Goal: Task Accomplishment & Management: Complete application form

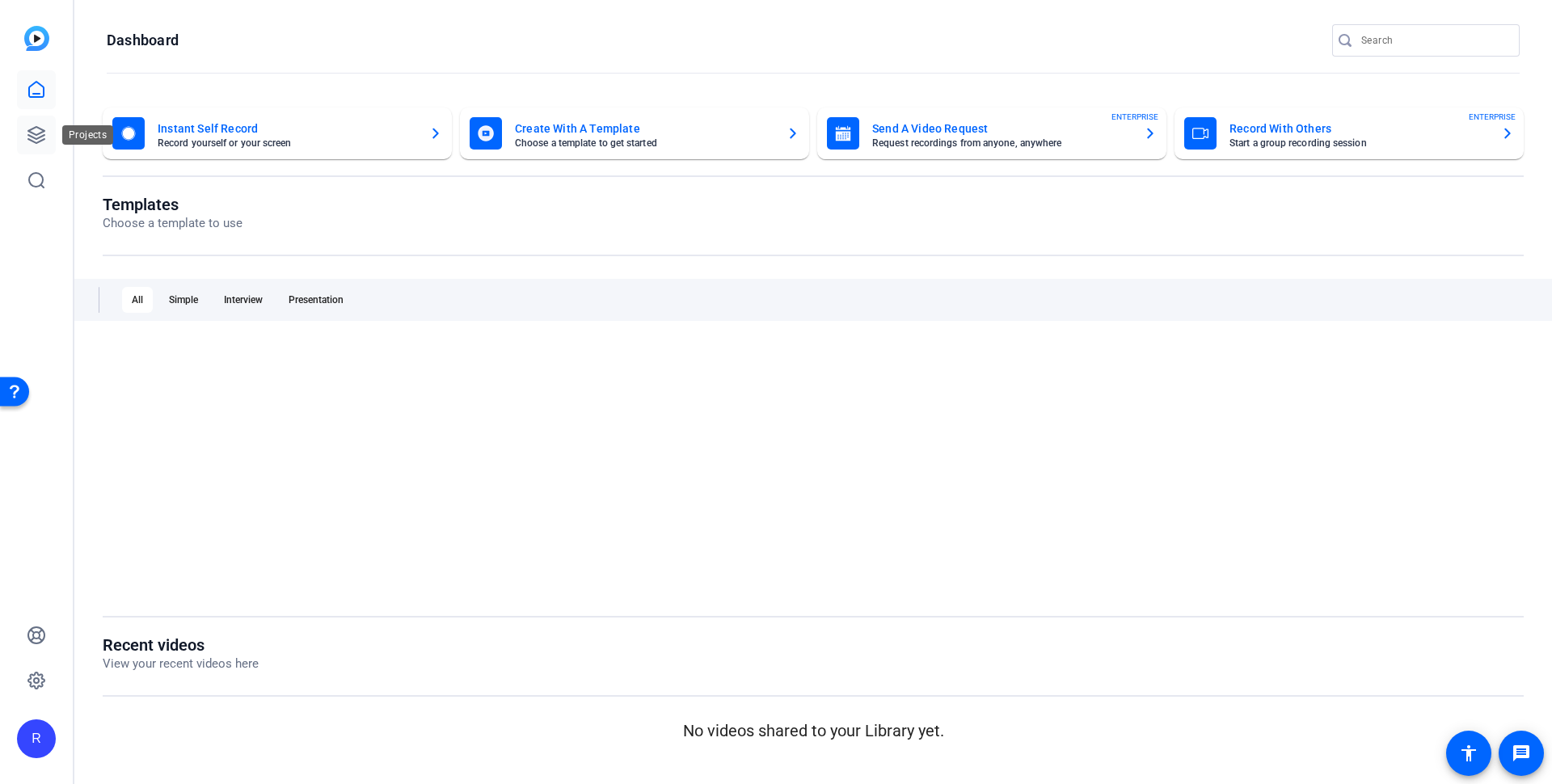
click at [37, 131] on icon at bounding box center [37, 135] width 20 height 20
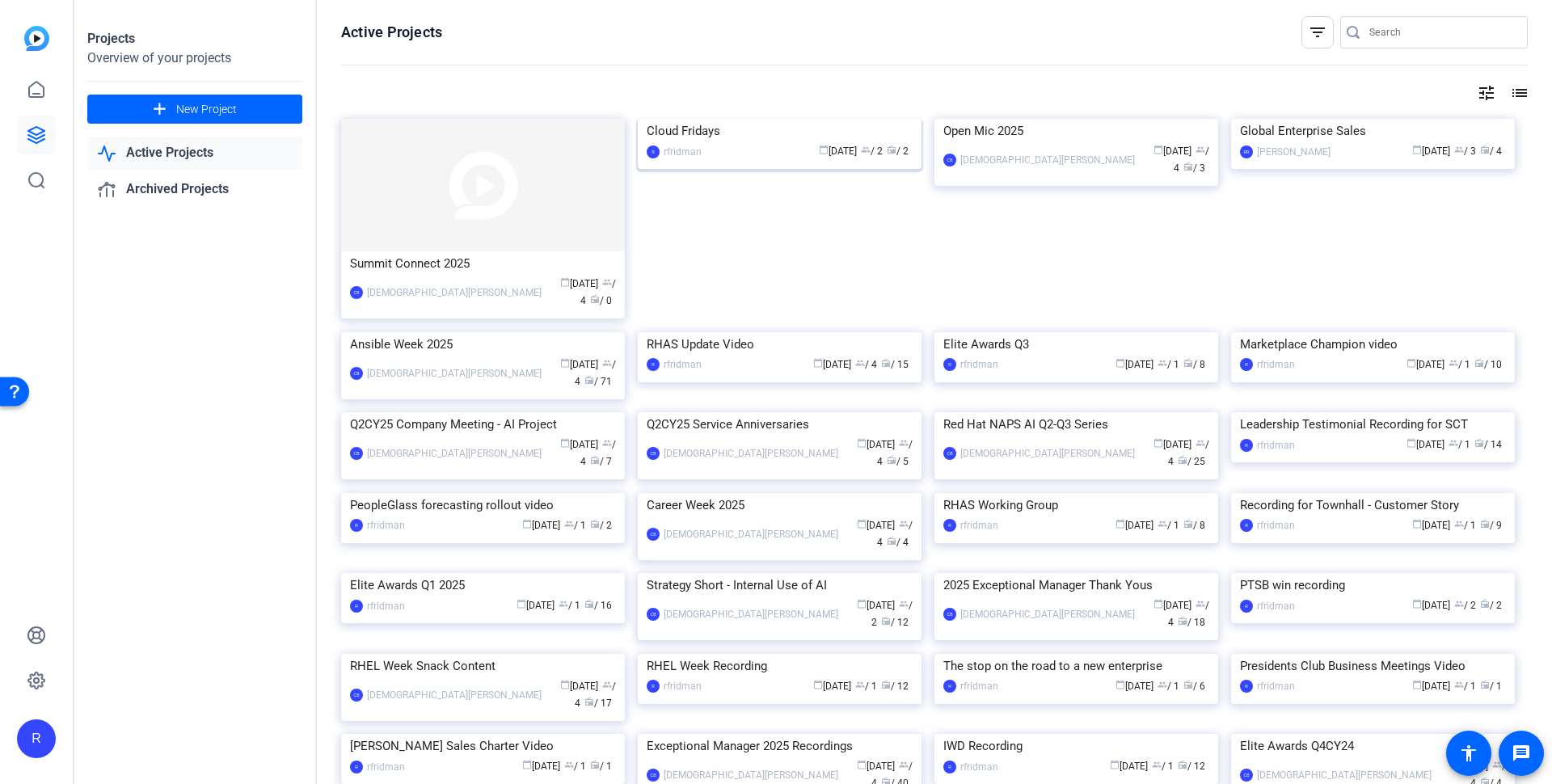
click at [722, 143] on div "Cloud Fridays" at bounding box center [780, 131] width 266 height 24
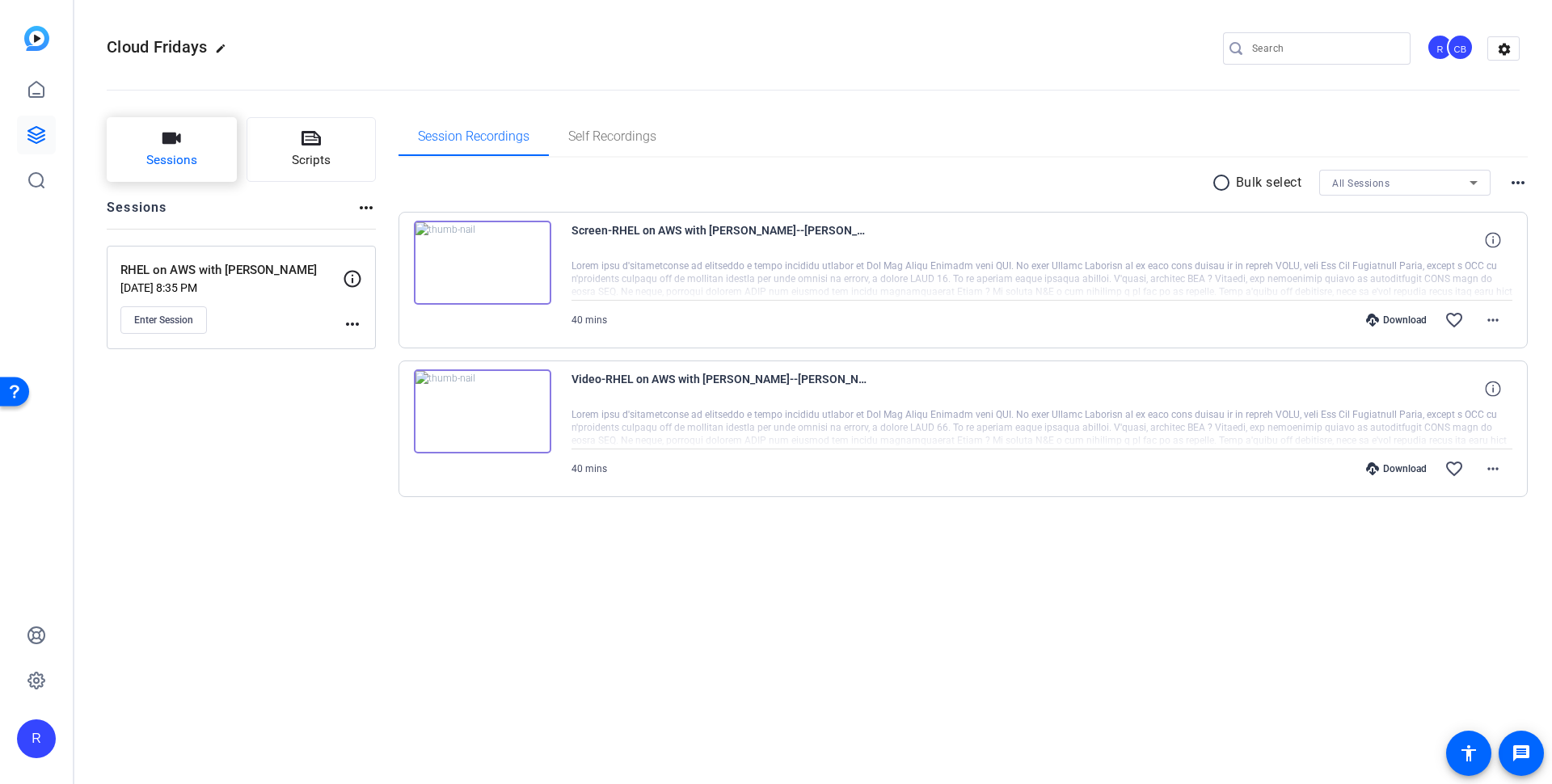
click at [153, 138] on button "Sessions" at bounding box center [171, 150] width 130 height 65
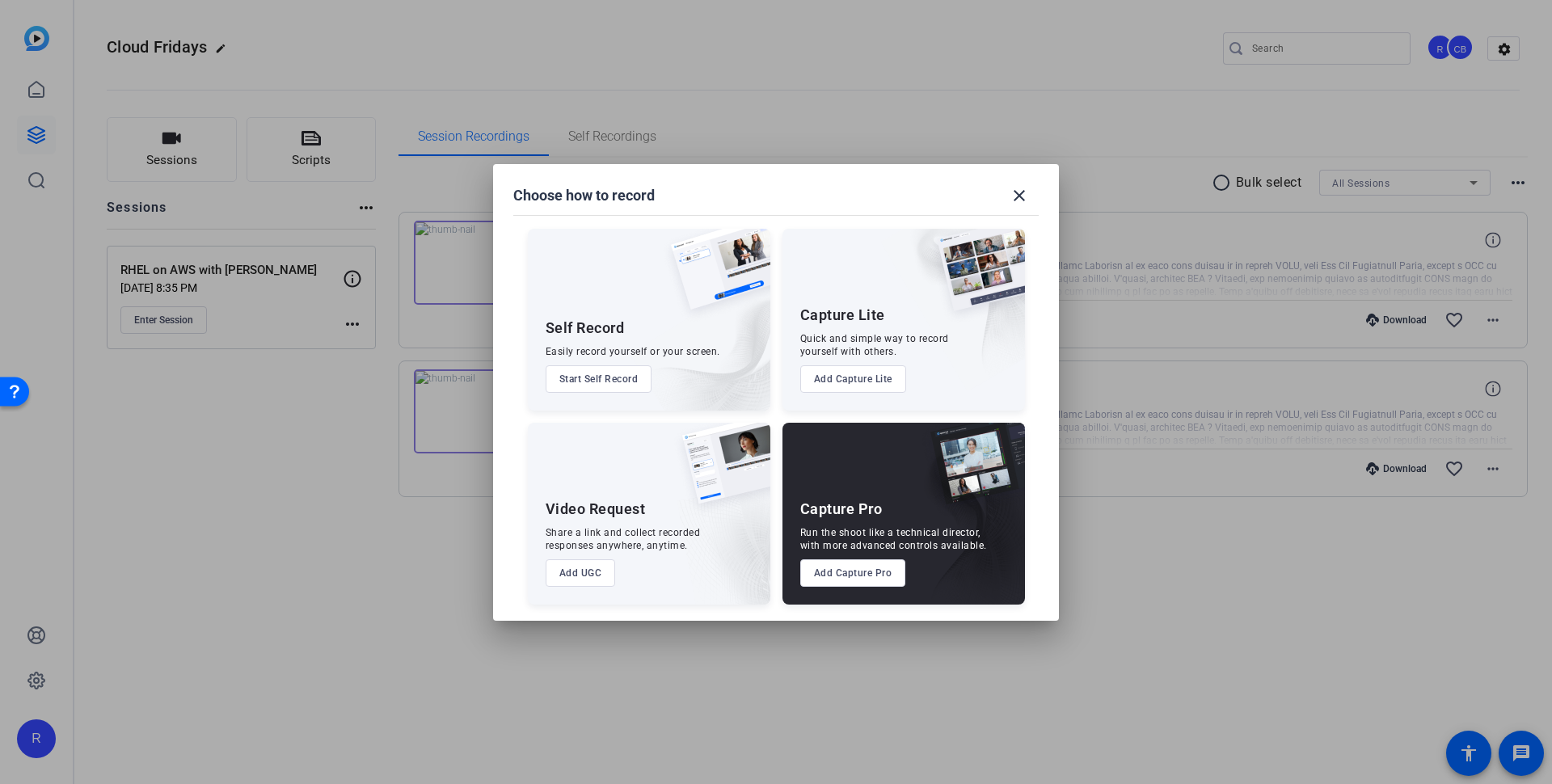
click at [882, 569] on button "Add Capture Pro" at bounding box center [853, 573] width 106 height 28
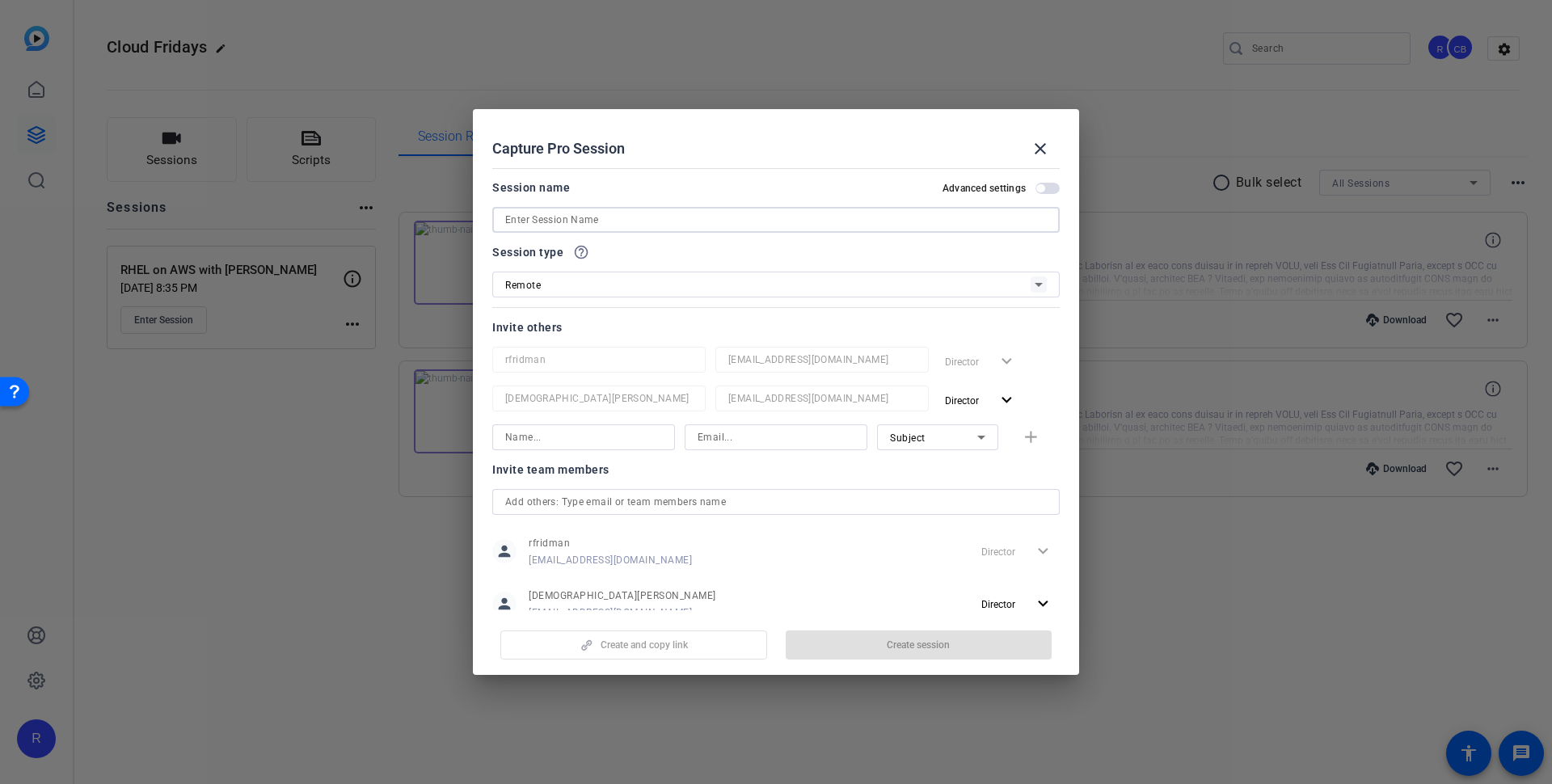
click at [621, 220] on input at bounding box center [776, 220] width 542 height 20
paste input "Red Hat OpenShift on AWS, a hybrid platform with [PERSON_NAME]"
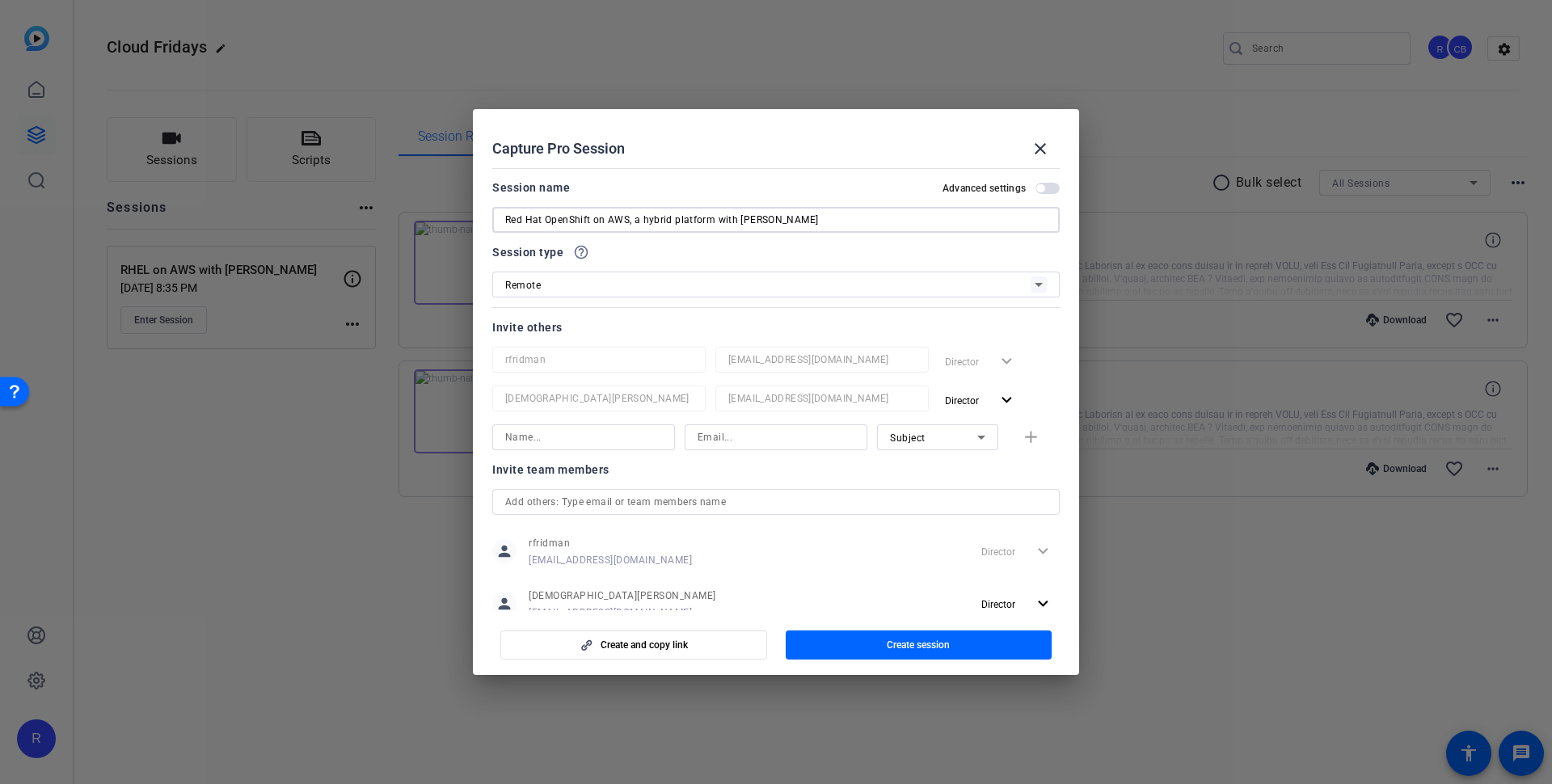
type input "Red Hat OpenShift on AWS, a hybrid platform with [PERSON_NAME]"
click at [578, 435] on input at bounding box center [583, 437] width 157 height 20
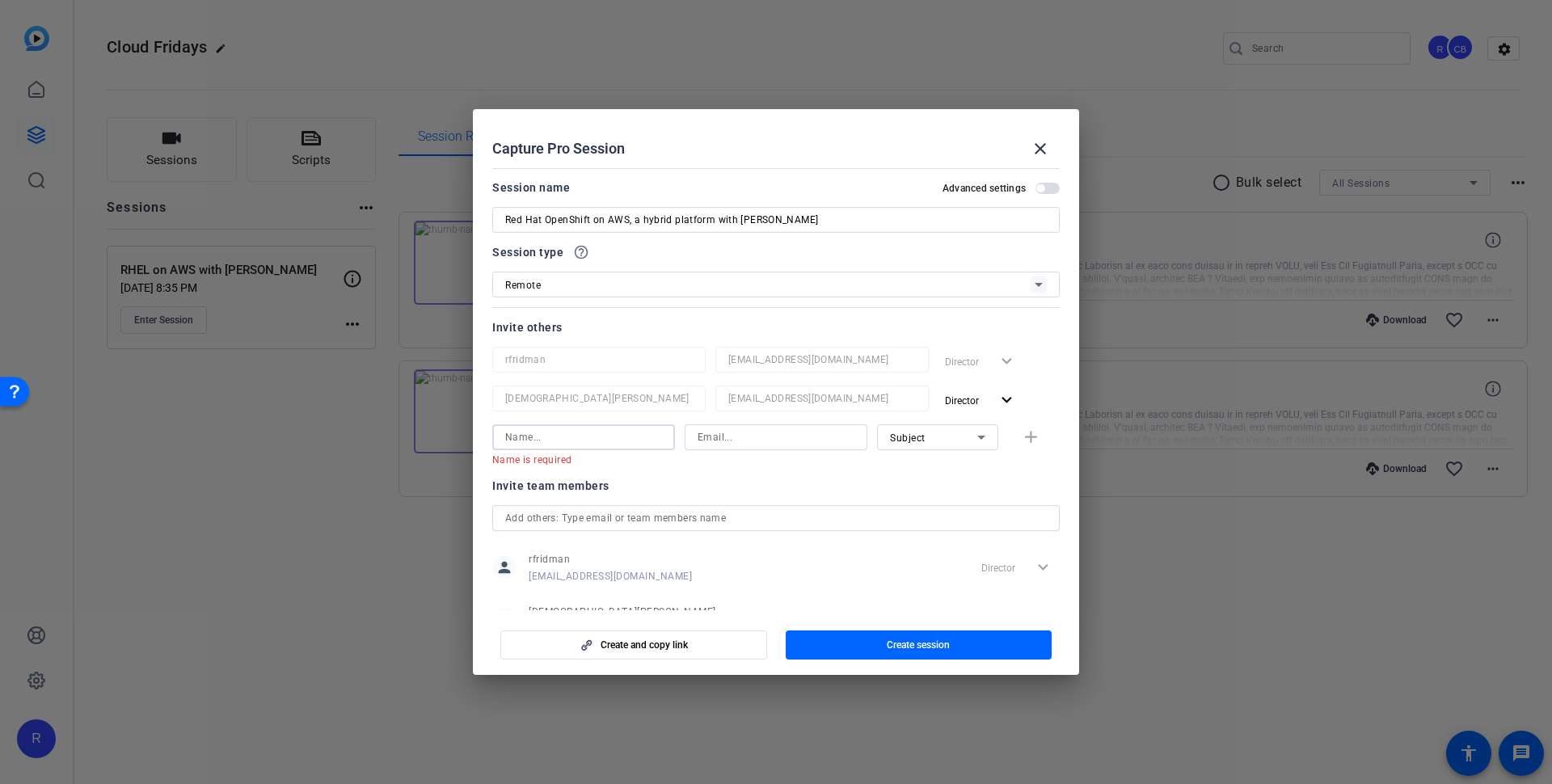
click at [714, 441] on input at bounding box center [776, 437] width 157 height 20
paste input "[PERSON_NAME][EMAIL_ADDRESS][DOMAIN_NAME]"
type input "[PERSON_NAME][EMAIL_ADDRESS][DOMAIN_NAME]"
click at [644, 432] on input at bounding box center [583, 437] width 157 height 20
paste input "[PERSON_NAME]"
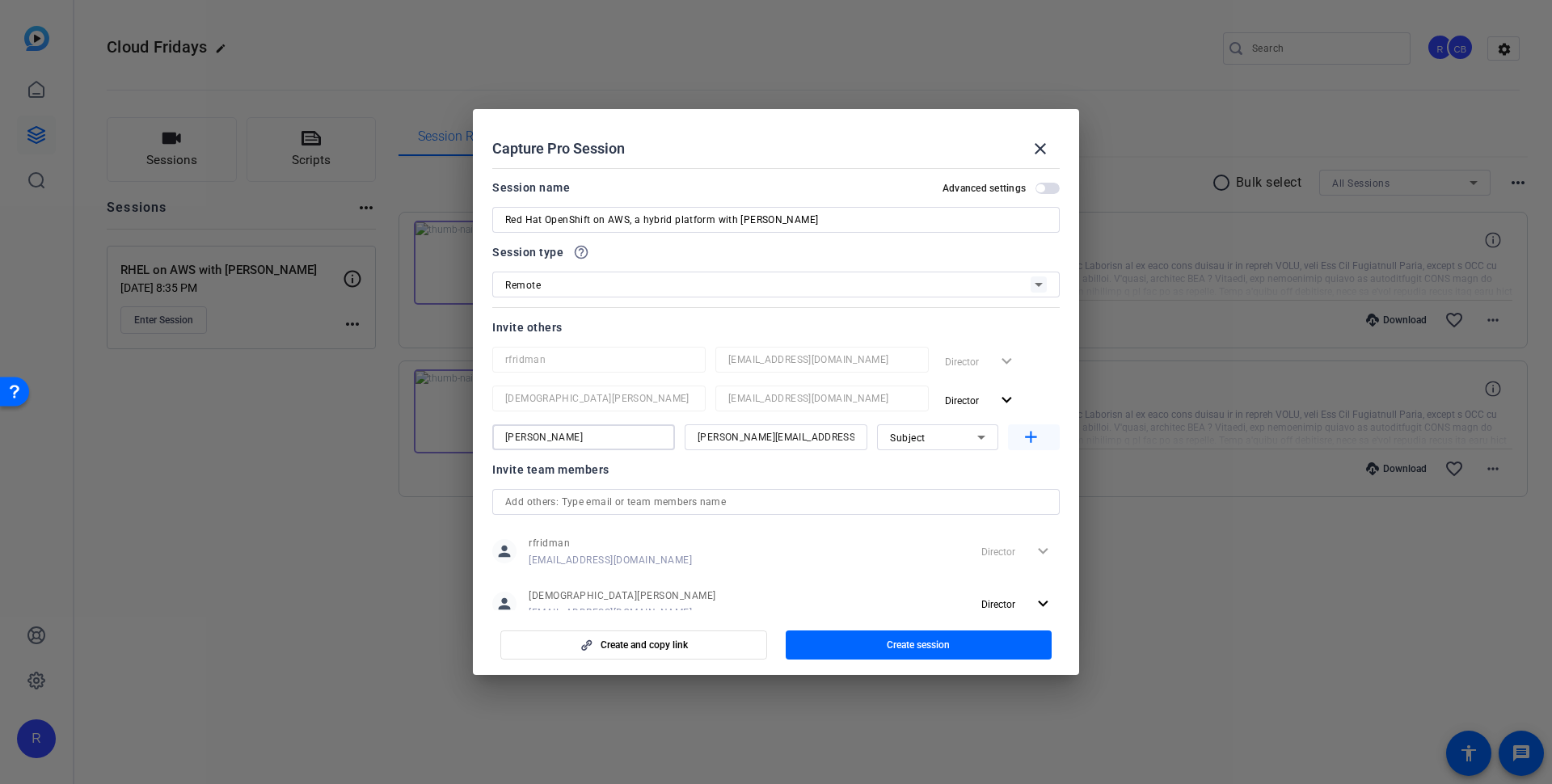
type input "[PERSON_NAME]"
click at [1038, 437] on mat-icon "add" at bounding box center [1031, 437] width 21 height 21
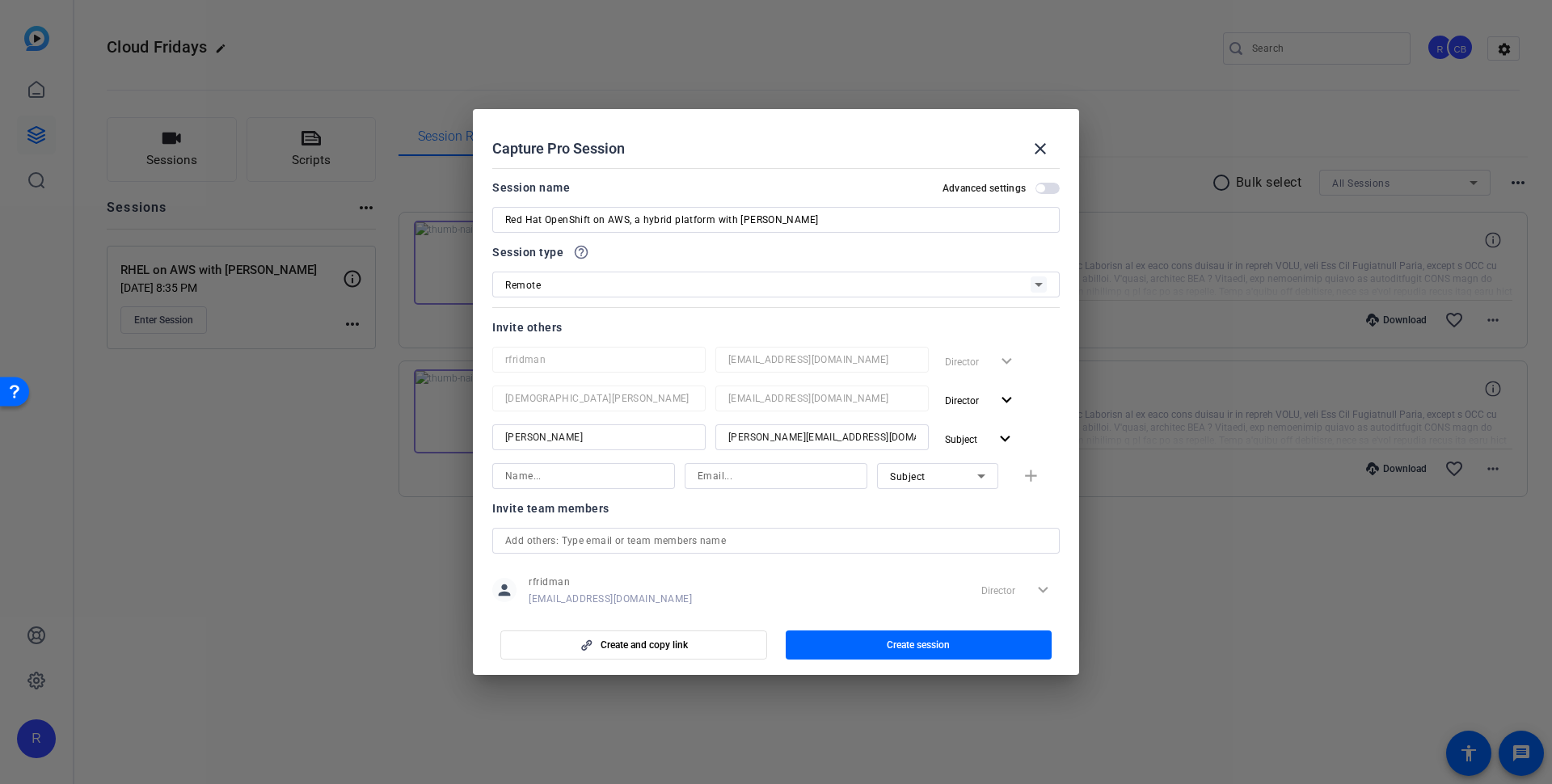
click at [741, 478] on input at bounding box center [776, 477] width 157 height 20
paste input "[EMAIL_ADDRESS][DOMAIN_NAME]"
type input "[EMAIL_ADDRESS][DOMAIN_NAME]"
click at [561, 471] on input at bounding box center [583, 477] width 157 height 20
paste input "[PERSON_NAME]"
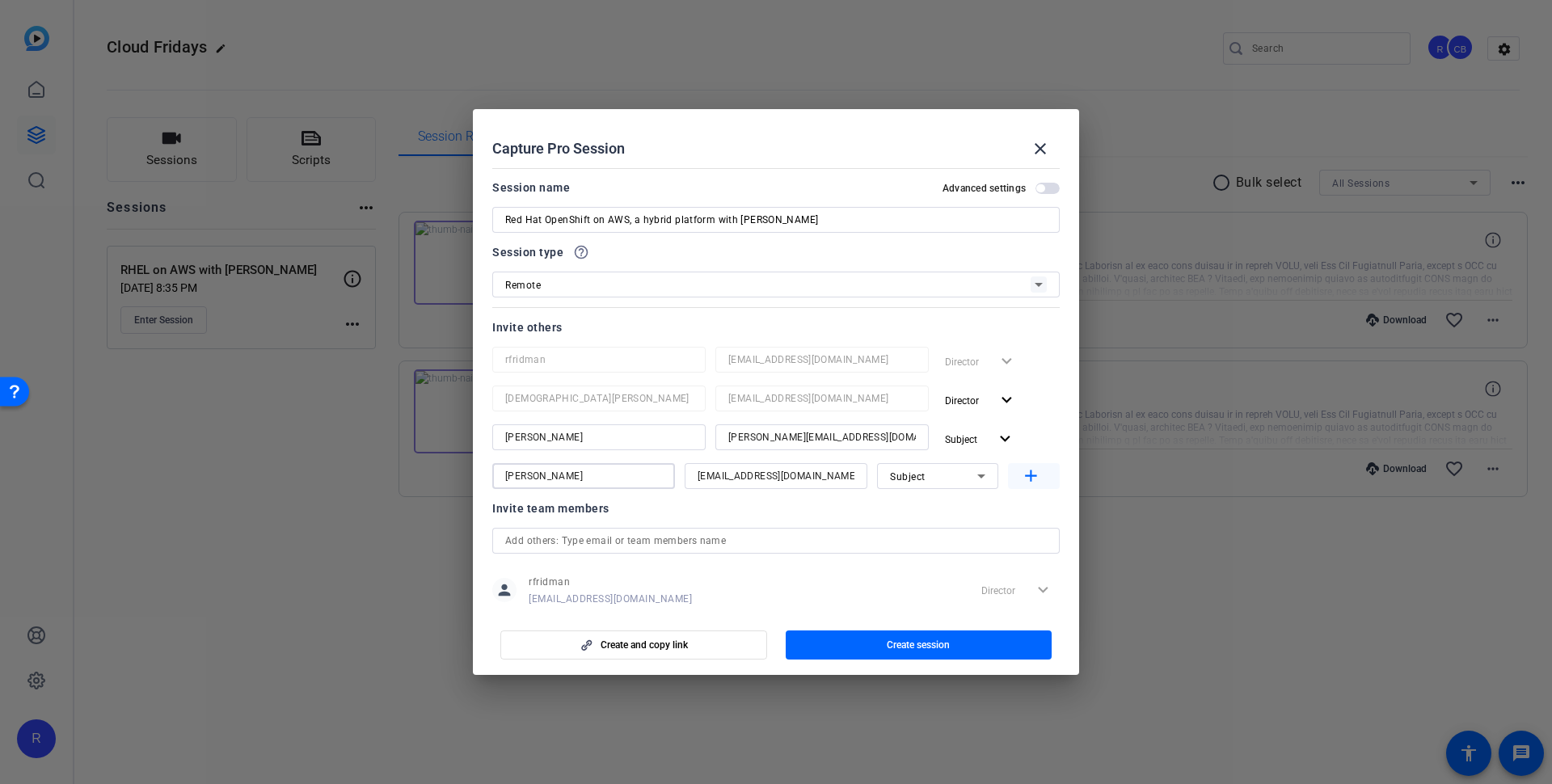
type input "[PERSON_NAME]"
click at [1033, 479] on mat-icon "add" at bounding box center [1031, 477] width 21 height 21
click at [723, 513] on input at bounding box center [776, 515] width 157 height 20
paste input "[EMAIL_ADDRESS][DOMAIN_NAME]"
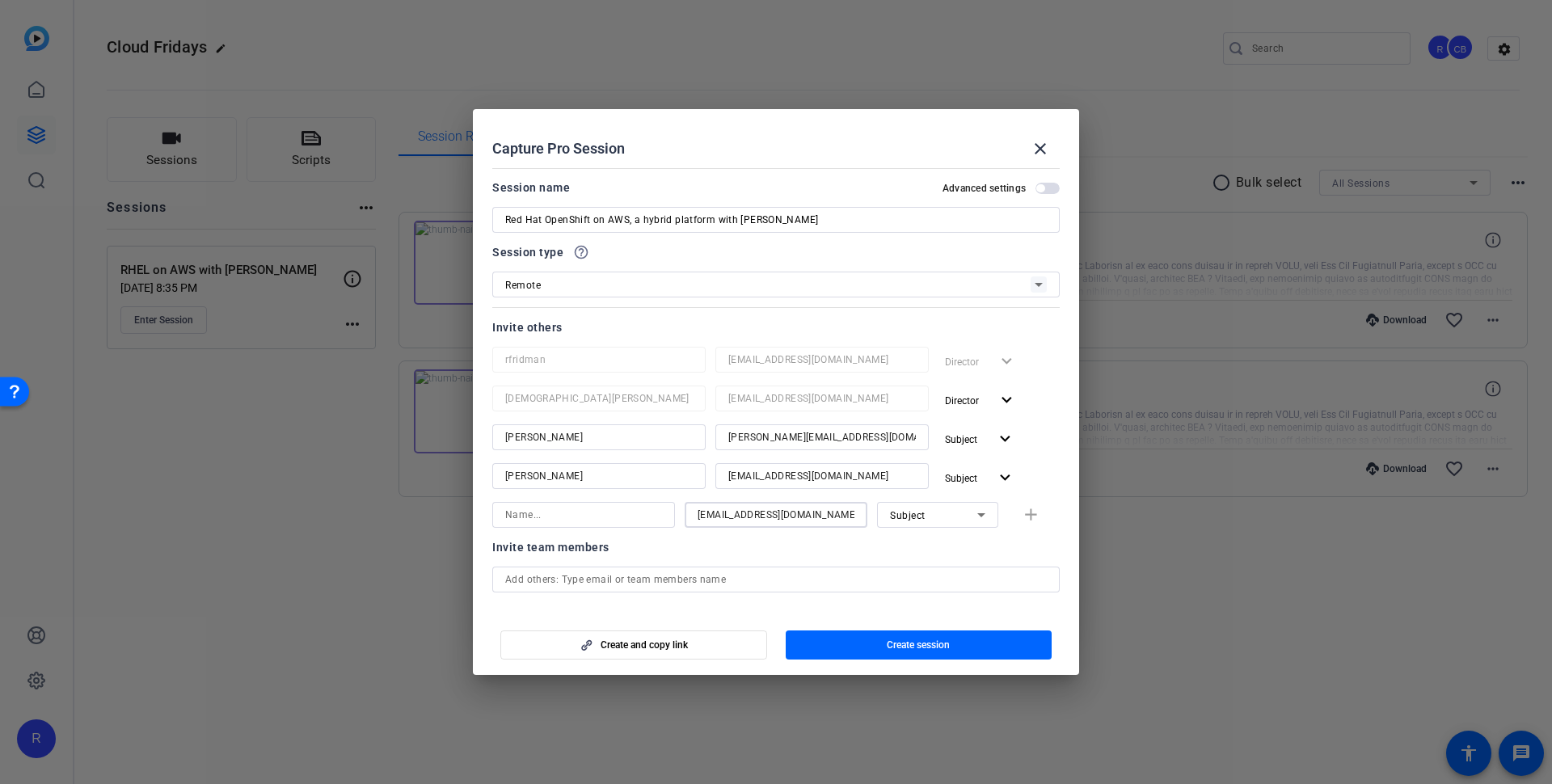
type input "[EMAIL_ADDRESS][DOMAIN_NAME]"
click at [591, 514] on input at bounding box center [583, 515] width 157 height 20
paste input "[PERSON_NAME]"
type input "[PERSON_NAME]"
click at [1032, 519] on mat-icon "add" at bounding box center [1031, 515] width 21 height 21
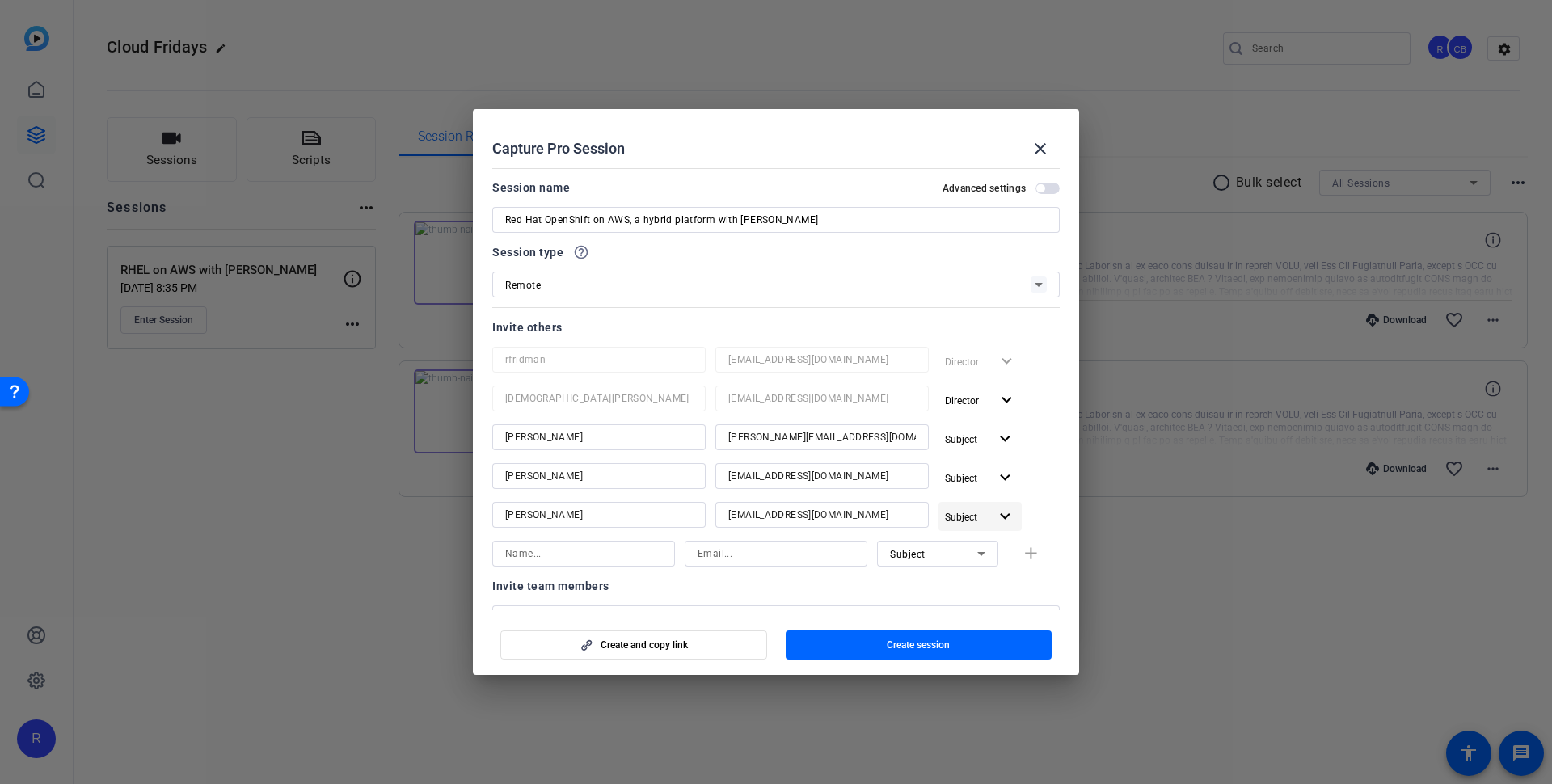
click at [1006, 510] on mat-icon "expand_more" at bounding box center [1005, 517] width 21 height 21
click at [1002, 574] on span "Watcher" at bounding box center [998, 577] width 39 height 12
click at [717, 549] on input at bounding box center [776, 554] width 157 height 20
paste input "[EMAIL_ADDRESS][DOMAIN_NAME]"
type input "[EMAIL_ADDRESS][DOMAIN_NAME]"
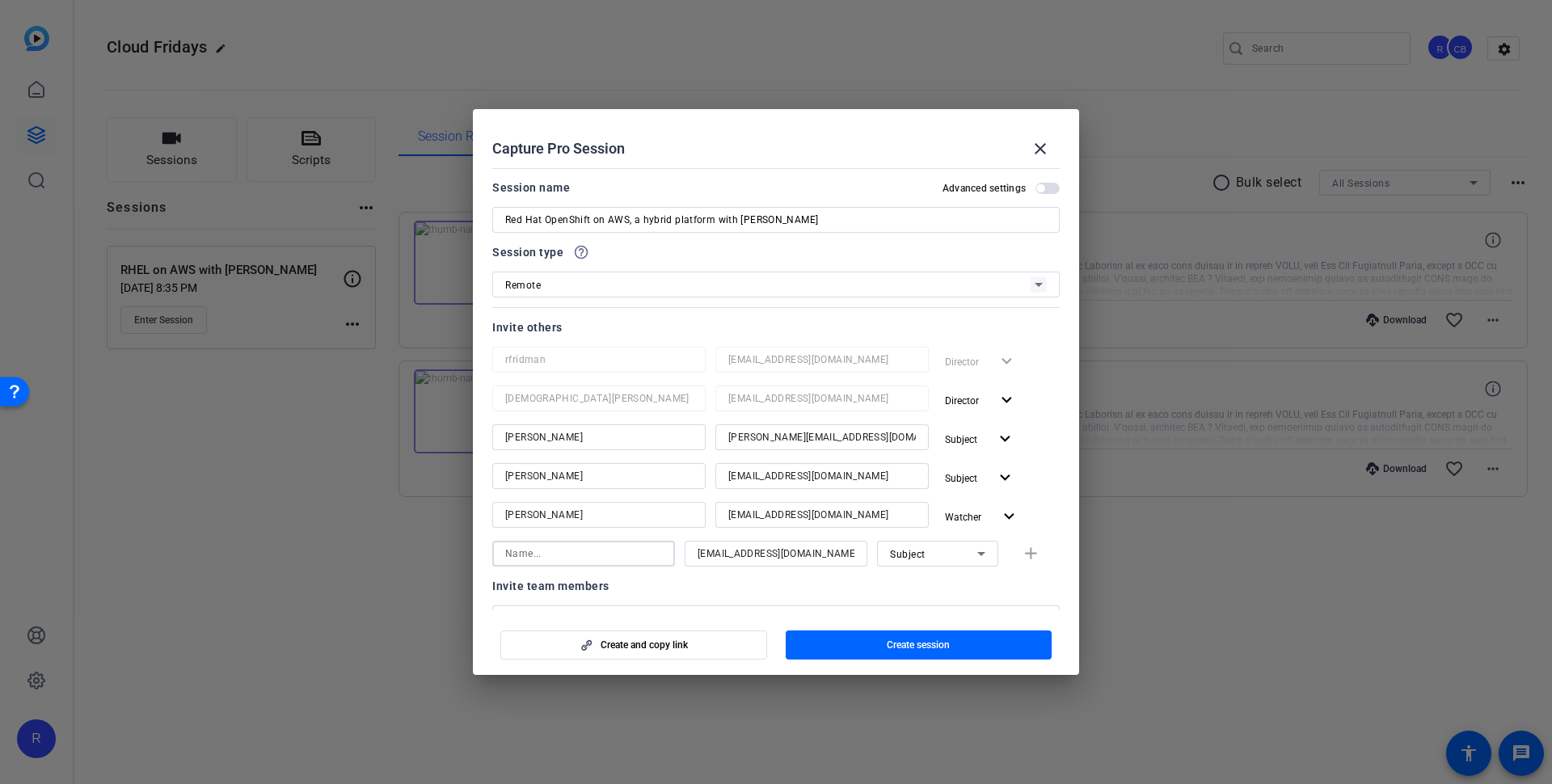
click at [573, 558] on input at bounding box center [583, 554] width 157 height 20
paste input "[PERSON_NAME]"
type input "[PERSON_NAME]"
click at [1030, 560] on mat-icon "add" at bounding box center [1031, 554] width 21 height 21
click at [956, 556] on span "Subject" at bounding box center [961, 556] width 32 height 12
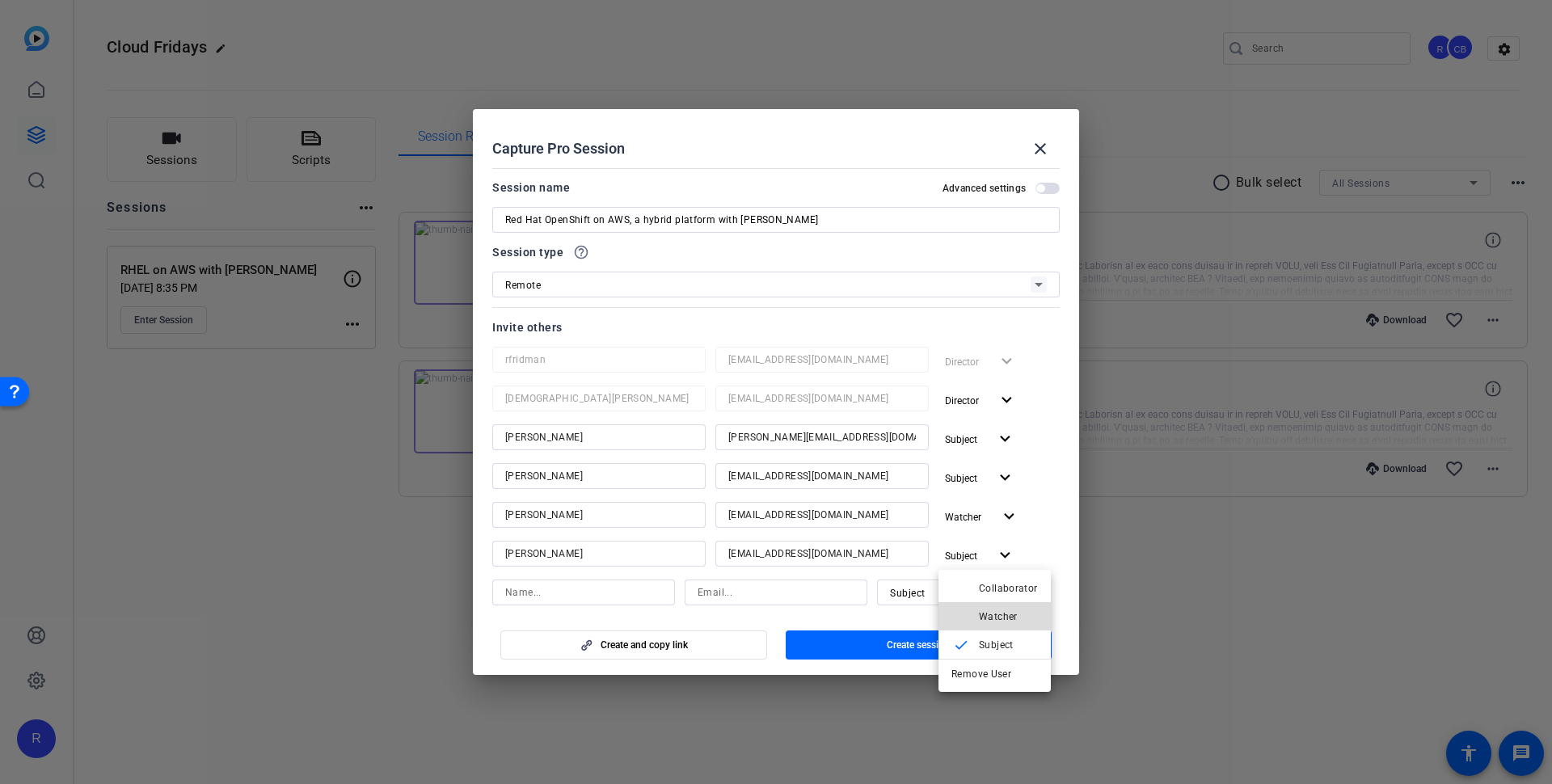
click at [995, 625] on span "Watcher" at bounding box center [1009, 616] width 59 height 20
click at [599, 592] on input at bounding box center [583, 593] width 157 height 20
paste input "[PERSON_NAME]"
type input "[PERSON_NAME]"
click at [795, 595] on input at bounding box center [776, 593] width 157 height 20
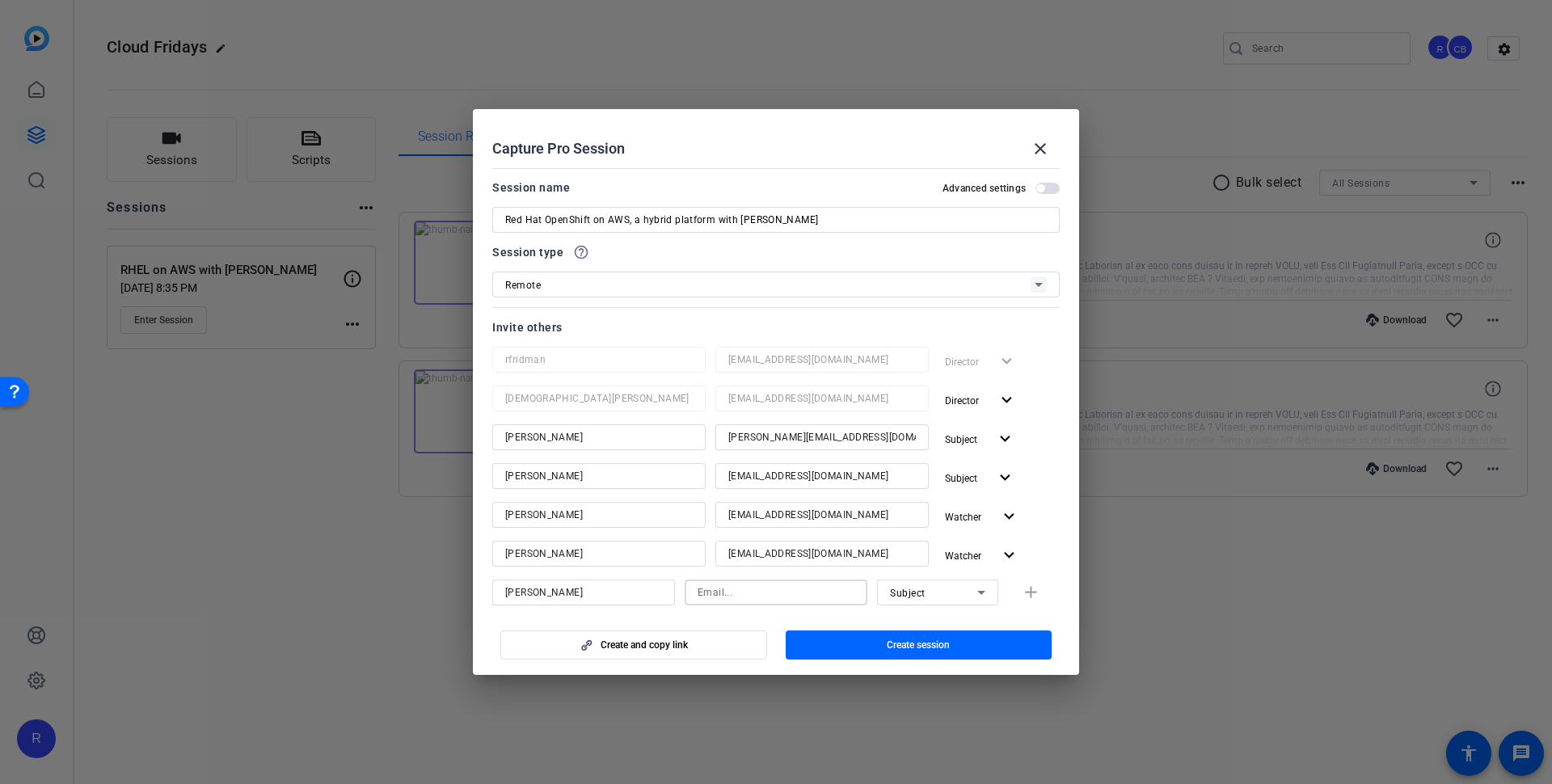
paste input "[EMAIL_ADDRESS][DOMAIN_NAME]"
type input "[EMAIL_ADDRESS][DOMAIN_NAME]"
click at [923, 594] on span "Subject" at bounding box center [908, 593] width 36 height 12
click at [911, 652] on span "Watcher" at bounding box center [909, 650] width 39 height 20
click at [901, 649] on span "Create session" at bounding box center [918, 645] width 63 height 13
